Goal: Book appointment/travel/reservation

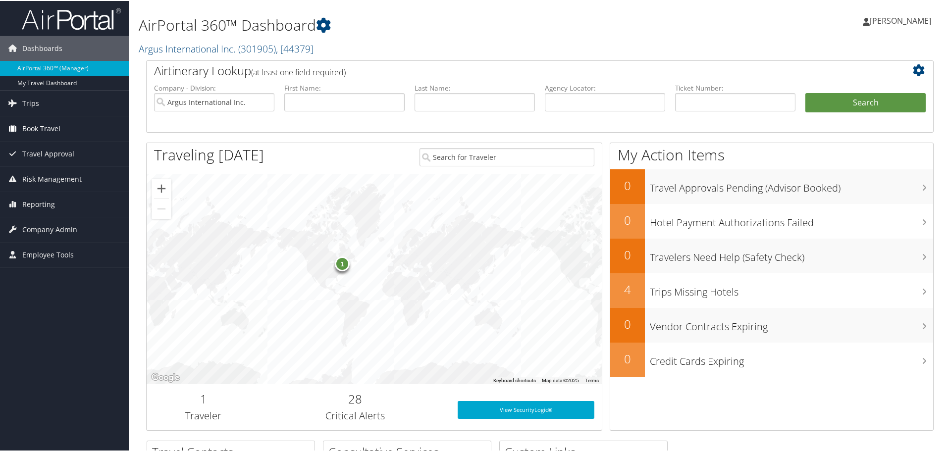
click at [41, 124] on span "Book Travel" at bounding box center [41, 127] width 38 height 25
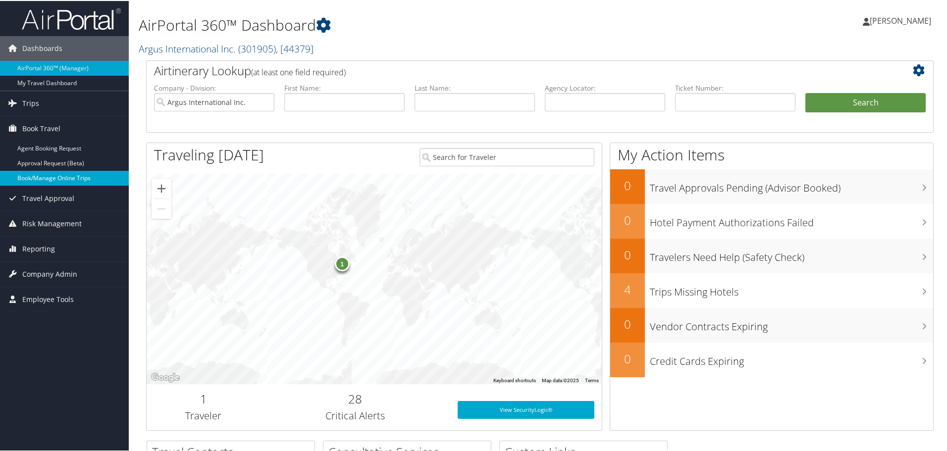
click at [47, 177] on link "Book/Manage Online Trips" at bounding box center [64, 177] width 129 height 15
